Goal: Task Accomplishment & Management: Manage account settings

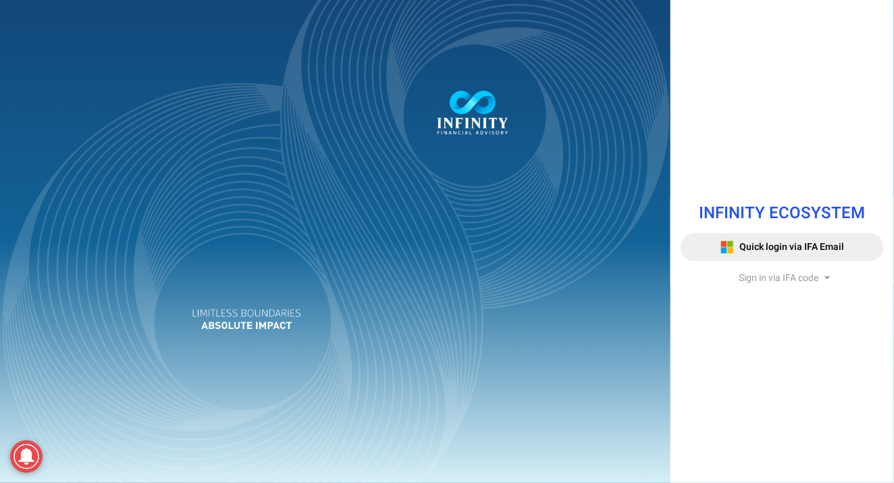
click at [759, 282] on span "Sign in via IFA code" at bounding box center [778, 278] width 80 height 14
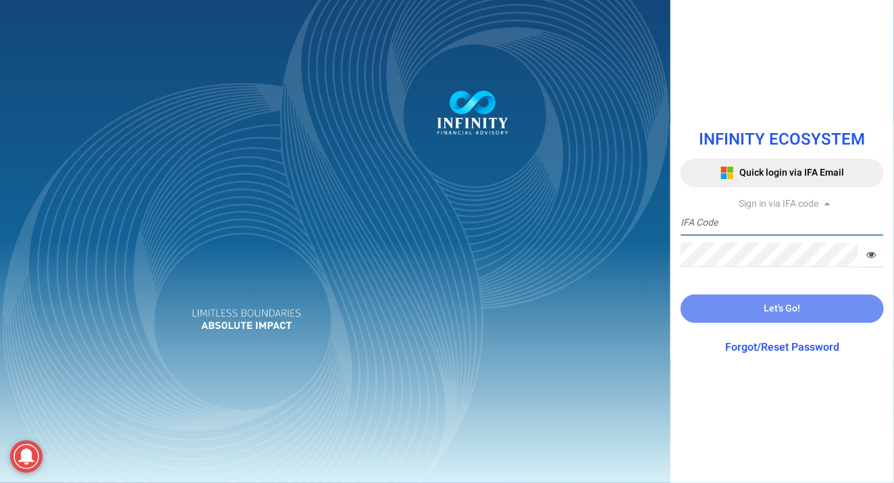
type input "IFA0168"
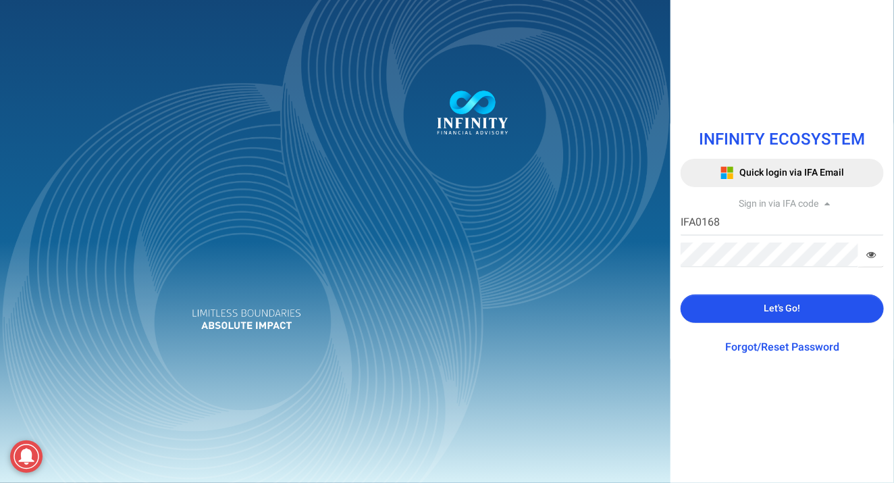
click at [767, 313] on span "Let's Go!" at bounding box center [782, 308] width 36 height 14
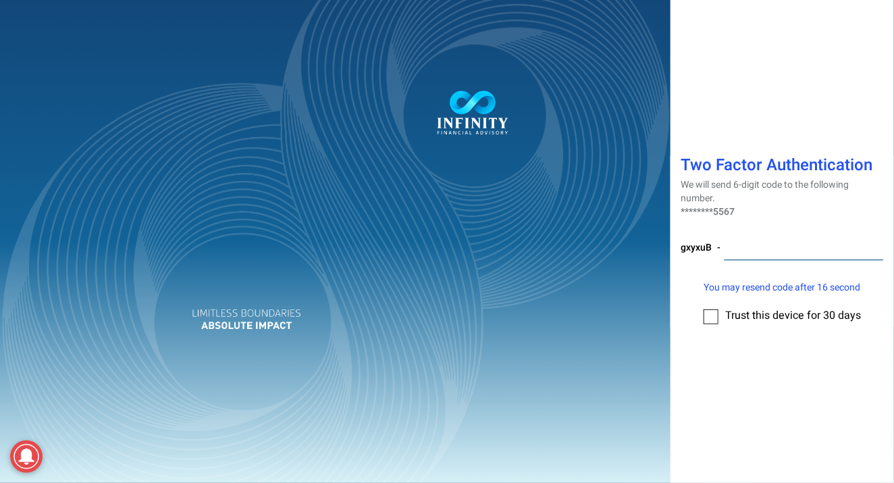
click at [755, 246] on input "number" at bounding box center [804, 248] width 160 height 25
type input "474215"
